Goal: Navigation & Orientation: Go to known website

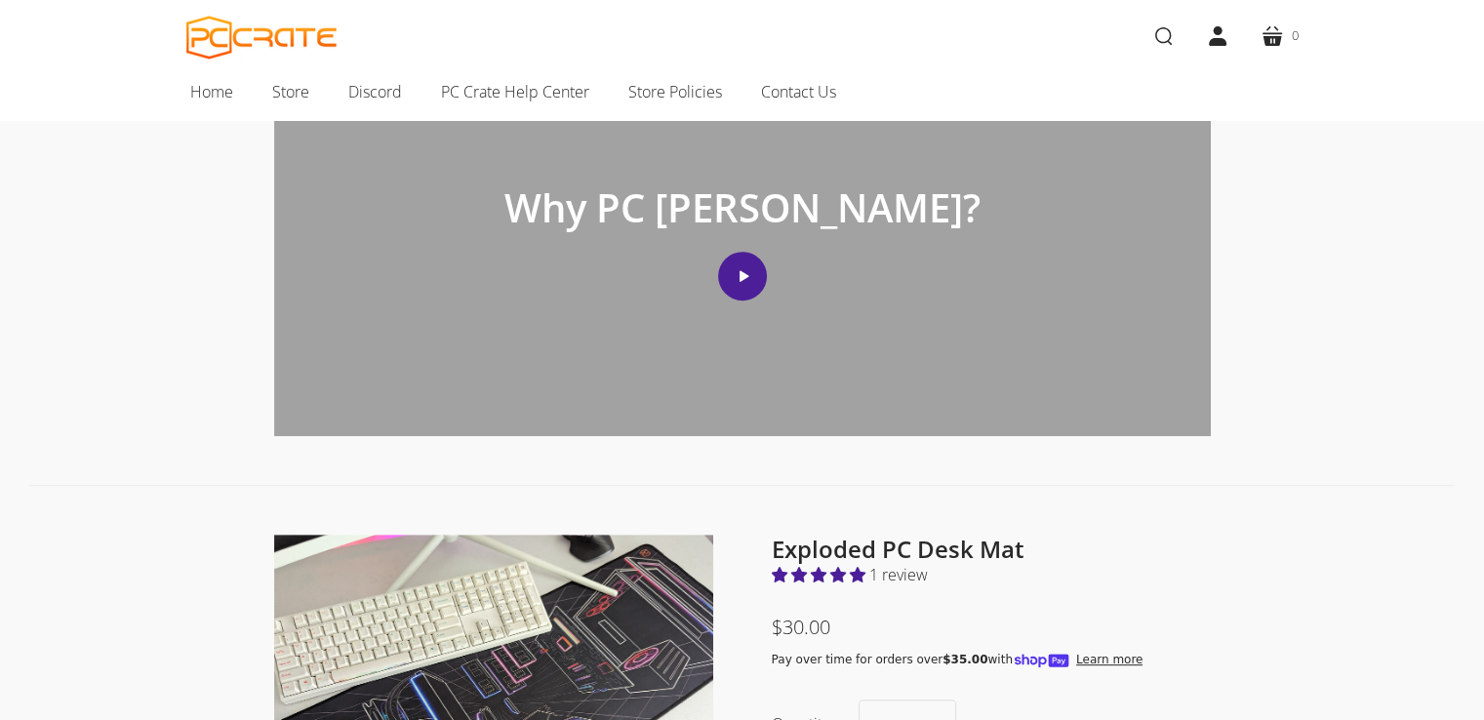
scroll to position [1073, 0]
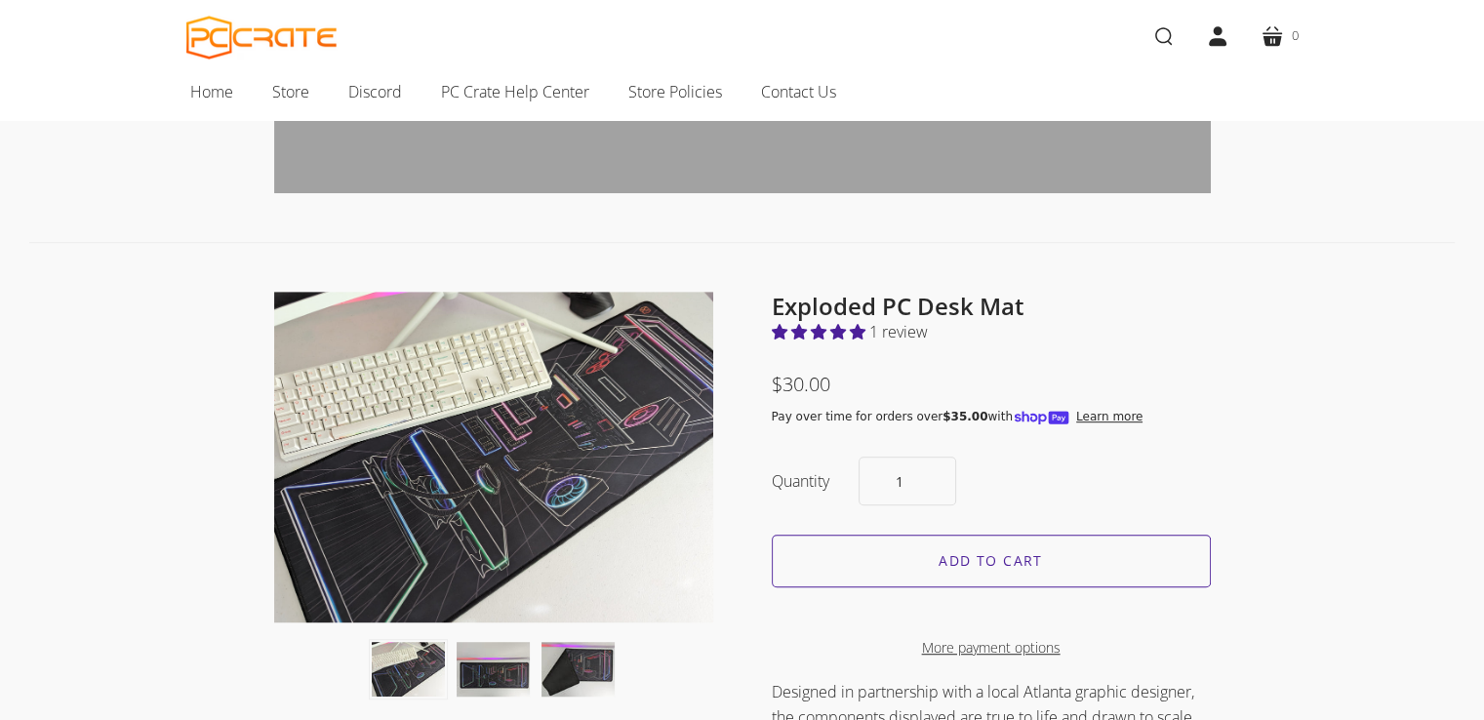
scroll to position [1171, 0]
